Goal: Task Accomplishment & Management: Use online tool/utility

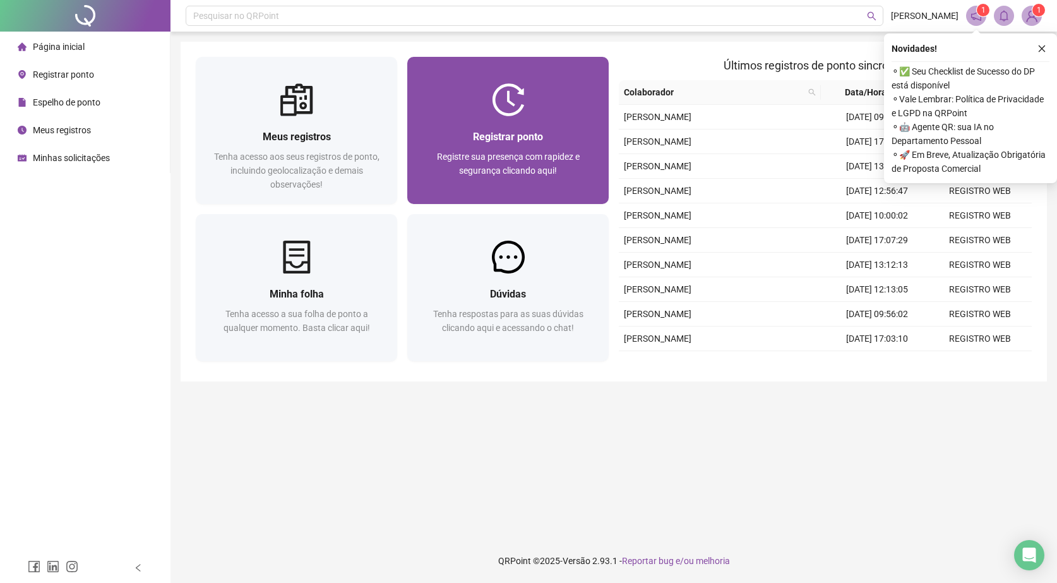
click at [587, 181] on div "Registre sua presença com rapidez e segurança clicando aqui!" at bounding box center [507, 171] width 171 height 42
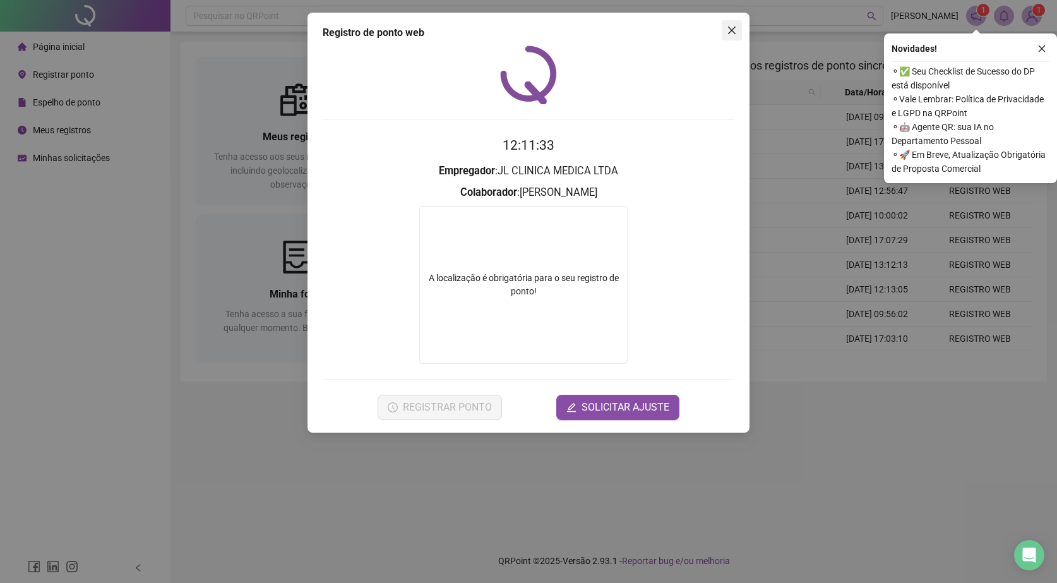
click at [731, 28] on icon "close" at bounding box center [732, 31] width 8 height 8
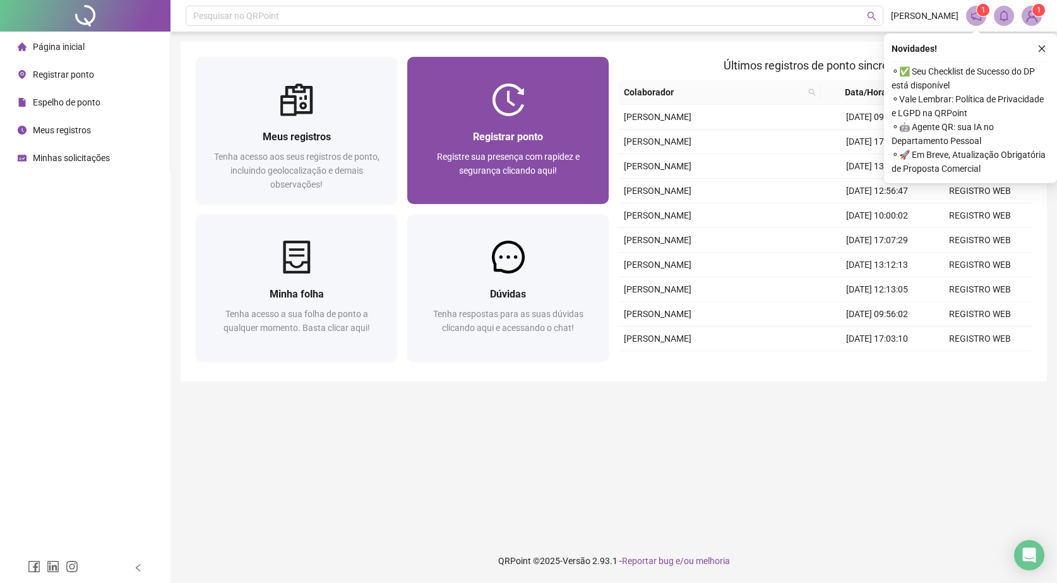
click at [566, 152] on span "Registre sua presença com rapidez e segurança clicando aqui!" at bounding box center [508, 164] width 143 height 24
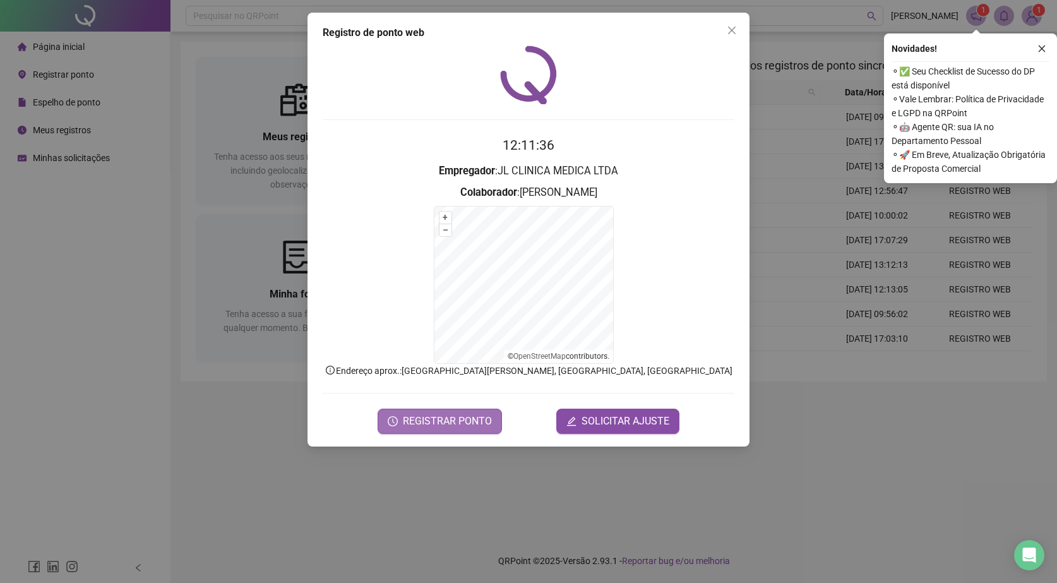
click at [494, 420] on button "REGISTRAR PONTO" at bounding box center [440, 421] width 124 height 25
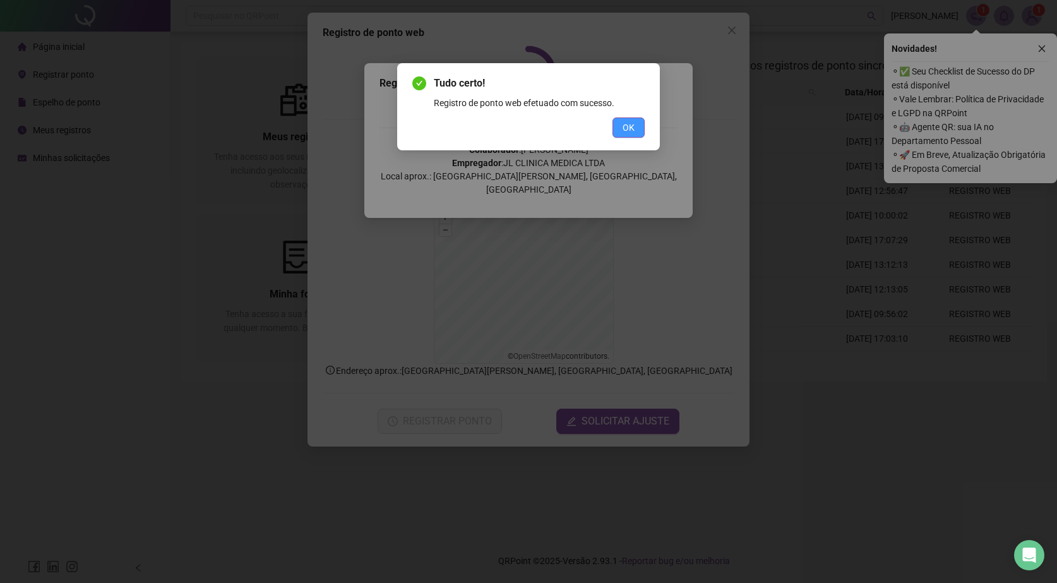
click at [631, 132] on span "OK" at bounding box center [629, 128] width 12 height 14
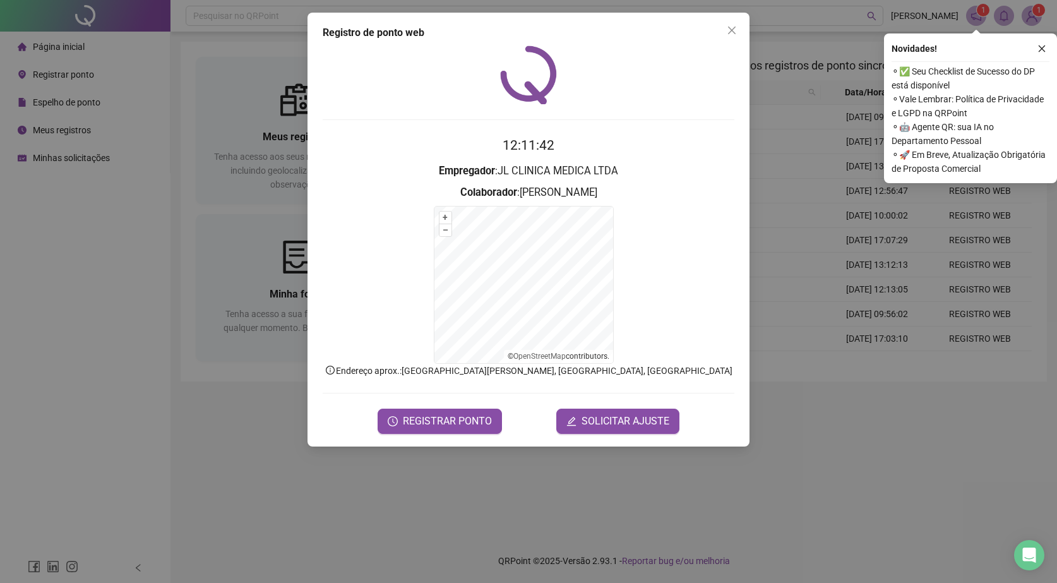
click at [724, 32] on span "Close" at bounding box center [732, 30] width 20 height 10
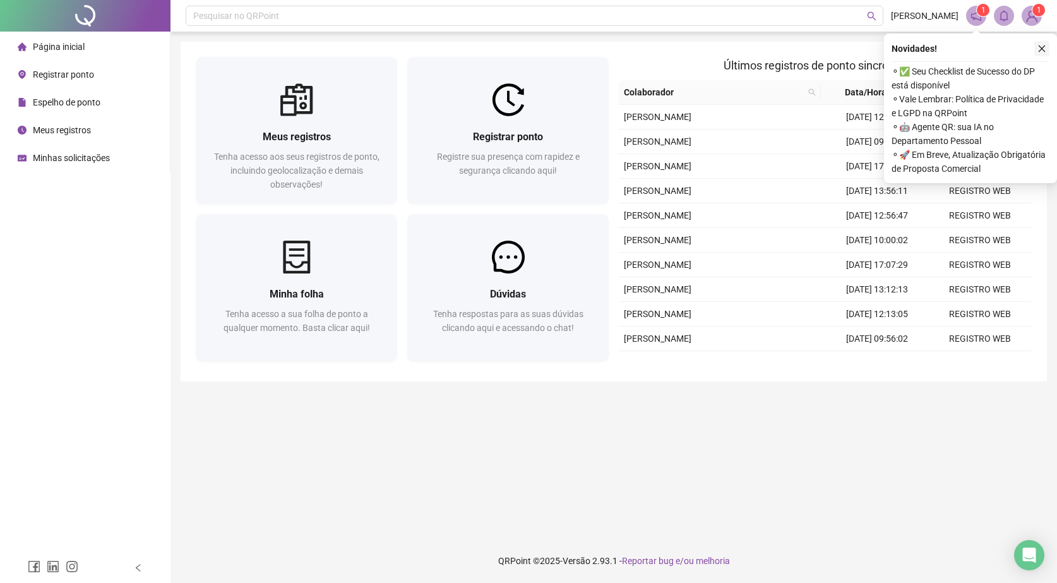
click at [1041, 46] on icon "close" at bounding box center [1041, 48] width 9 height 9
